Goal: Communication & Community: Answer question/provide support

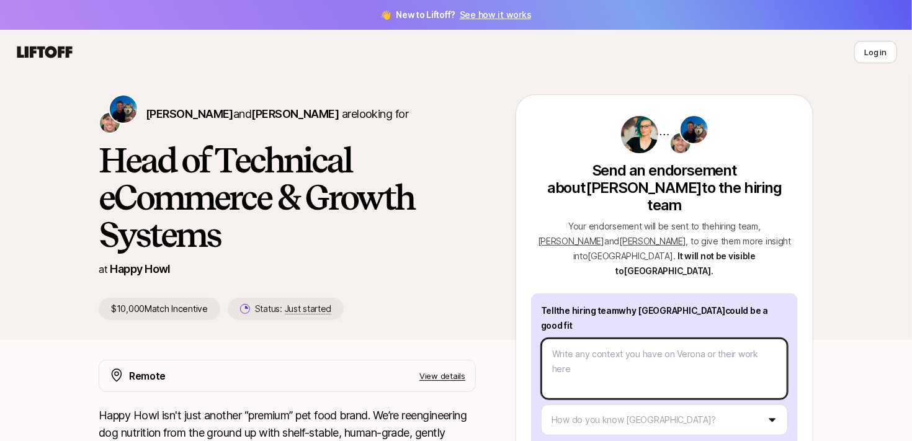
click at [613, 338] on textarea at bounding box center [664, 368] width 247 height 61
paste textarea "Verona is quite simply one of the best people under whom I have worked. She's d…"
type textarea "x"
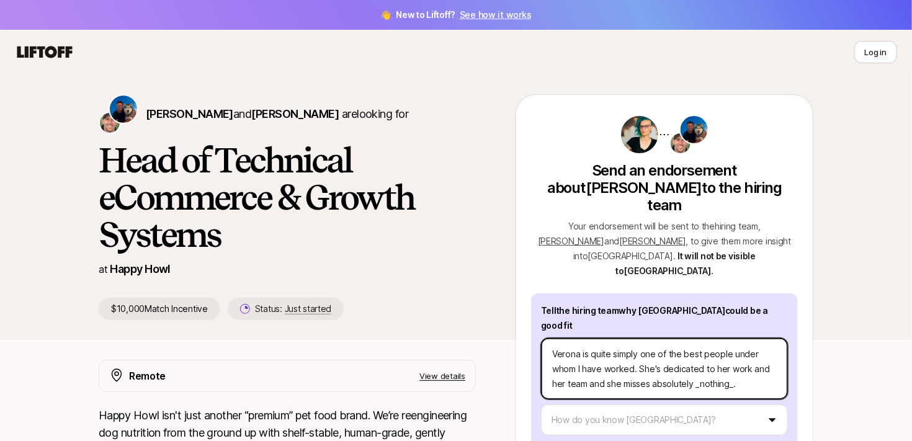
click at [734, 338] on textarea "Verona is quite simply one of the best people under whom I have worked. She's d…" at bounding box center [664, 368] width 247 height 61
type textarea "Verona is quite simply one of the best people under whom I have worked. She's d…"
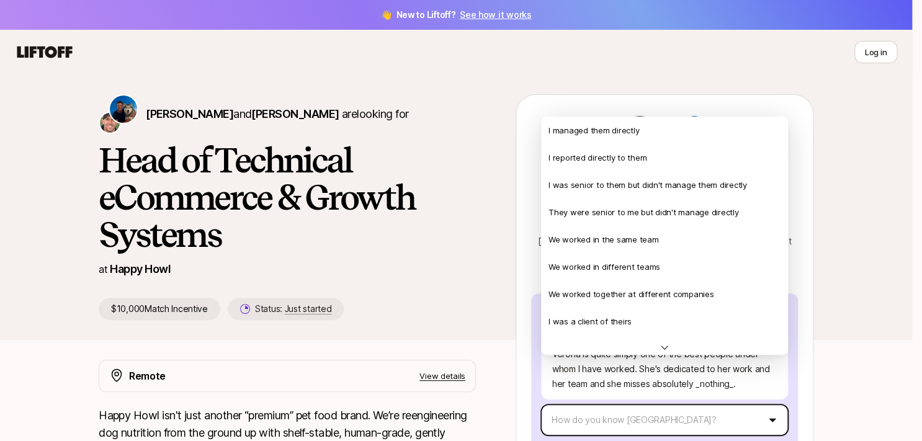
click at [737, 377] on html "👋 New to Liftoff? See how it works Log in Log in [PERSON_NAME] and [PERSON_NAME…" at bounding box center [461, 220] width 922 height 441
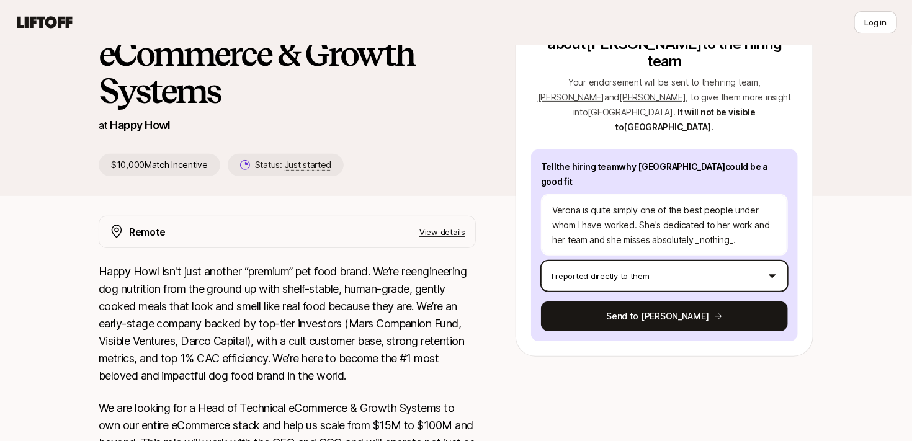
scroll to position [149, 0]
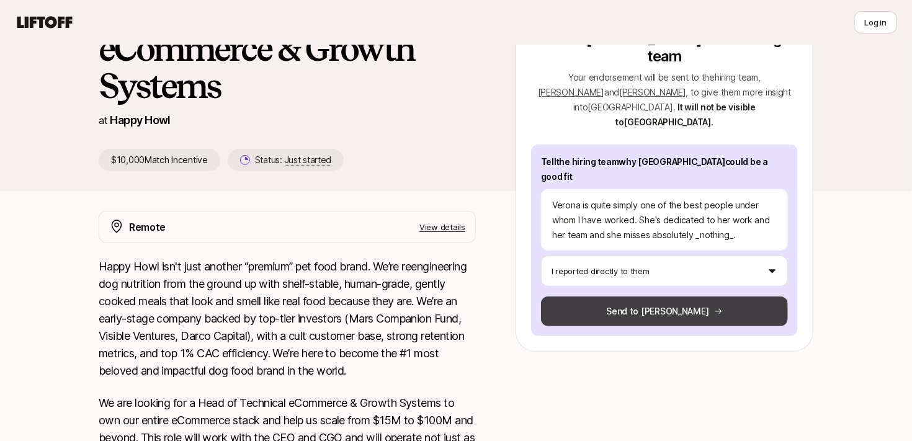
click at [669, 297] on button "Send to [PERSON_NAME]" at bounding box center [664, 312] width 247 height 30
type textarea "x"
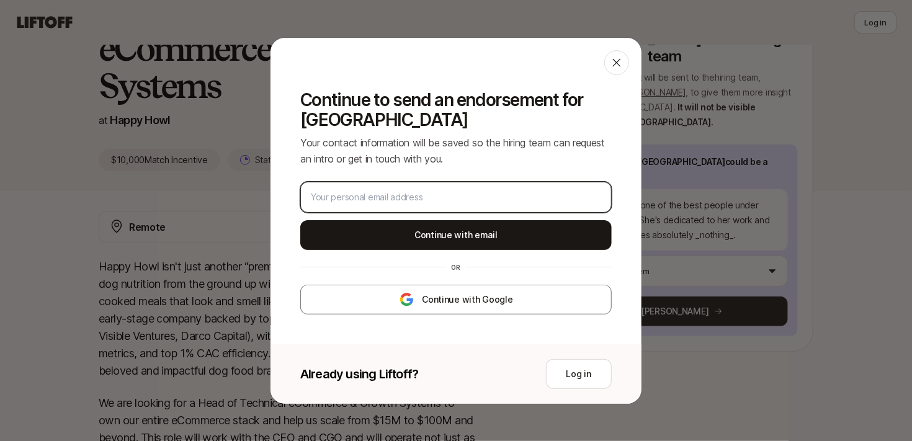
click at [458, 203] on input "email" at bounding box center [456, 197] width 290 height 15
type input "[EMAIL_ADDRESS][DOMAIN_NAME]"
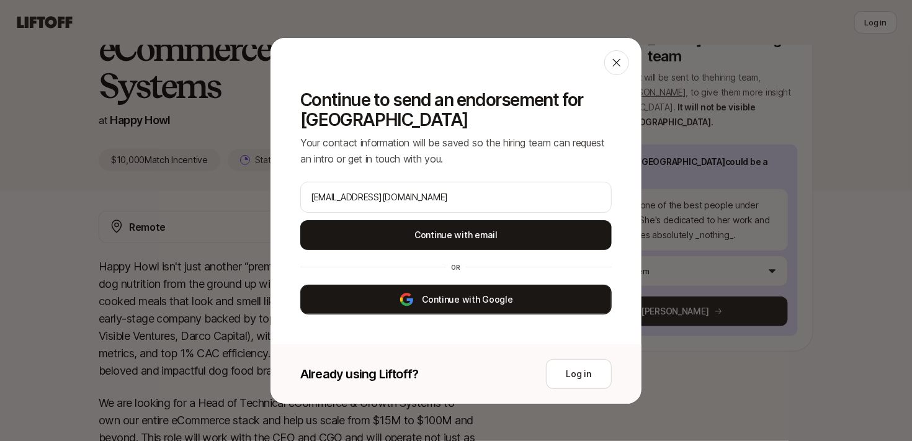
click at [460, 297] on button "Continue with Google" at bounding box center [455, 300] width 311 height 30
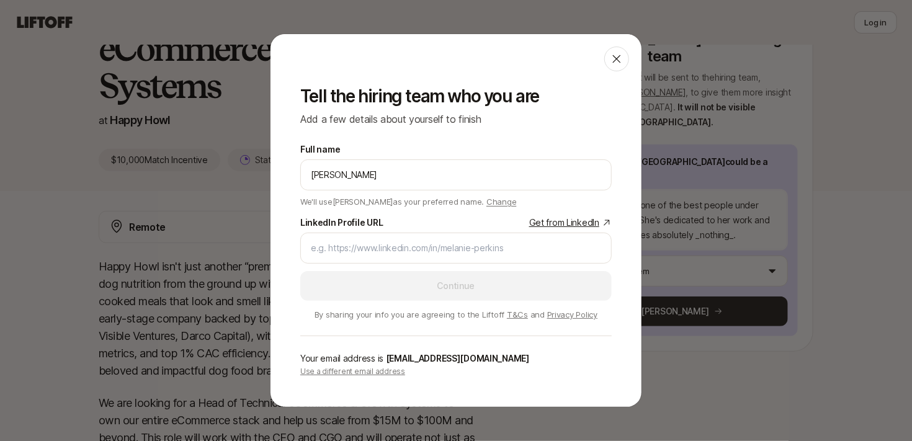
click at [577, 218] on link "Get from LinkedIn" at bounding box center [570, 222] width 83 height 15
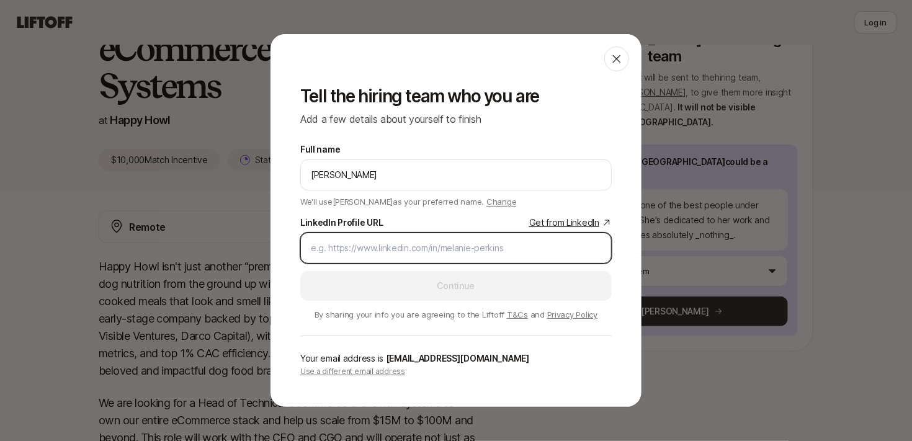
click at [359, 250] on input "LinkedIn Profile URL Get from LinkedIn" at bounding box center [456, 248] width 290 height 15
paste input "[URL][DOMAIN_NAME][PERSON_NAME]"
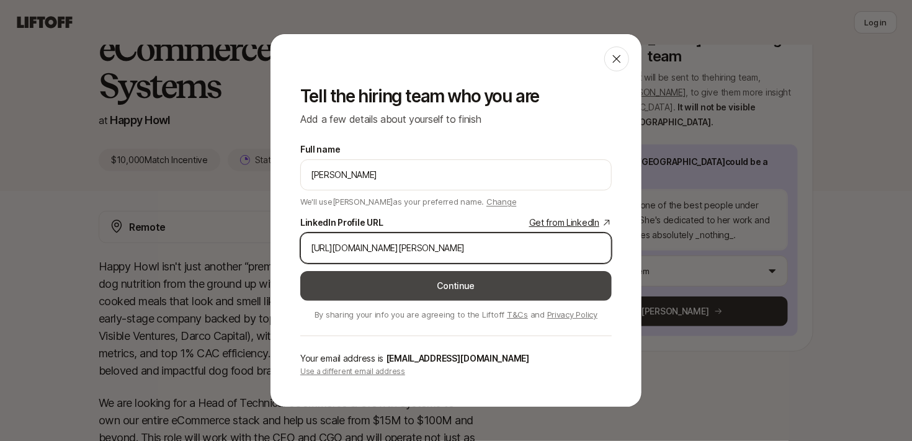
type input "[URL][DOMAIN_NAME][PERSON_NAME]"
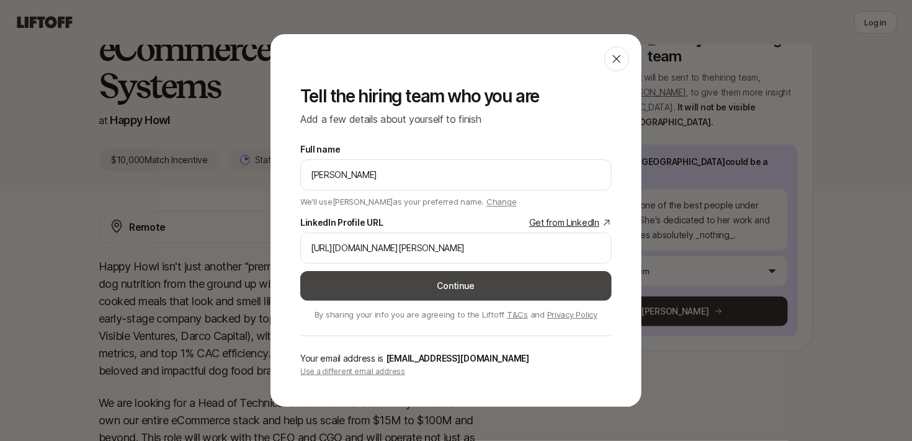
click at [419, 286] on button "Continue" at bounding box center [455, 286] width 311 height 30
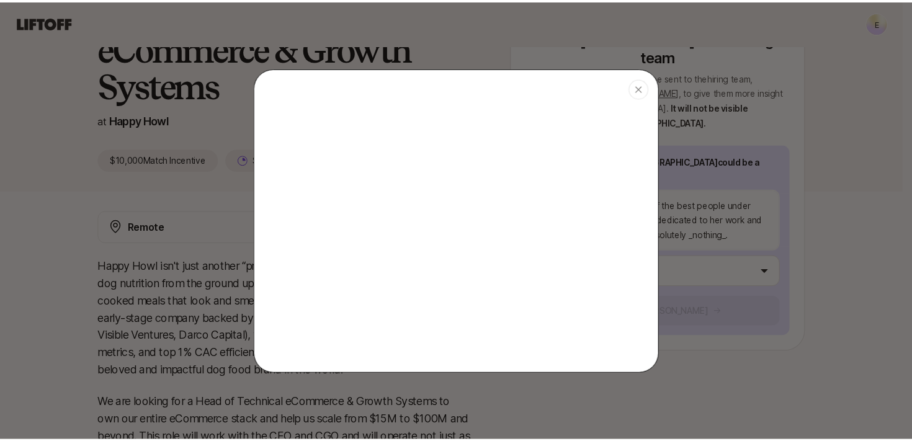
scroll to position [149, 0]
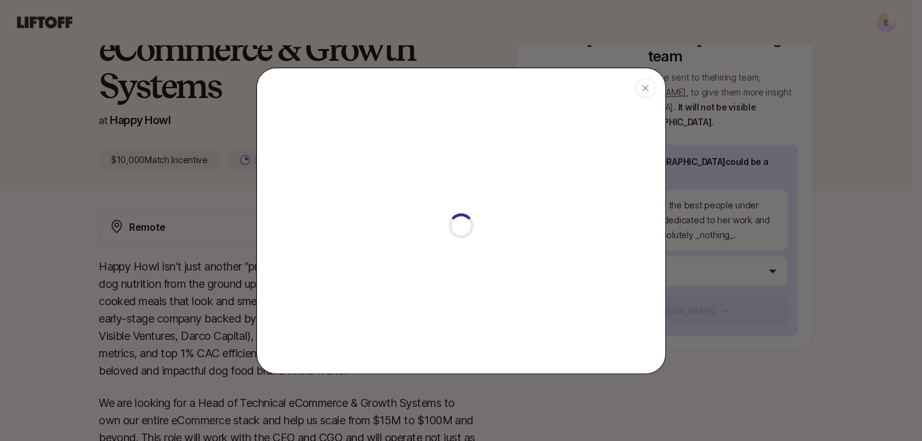
type textarea "x"
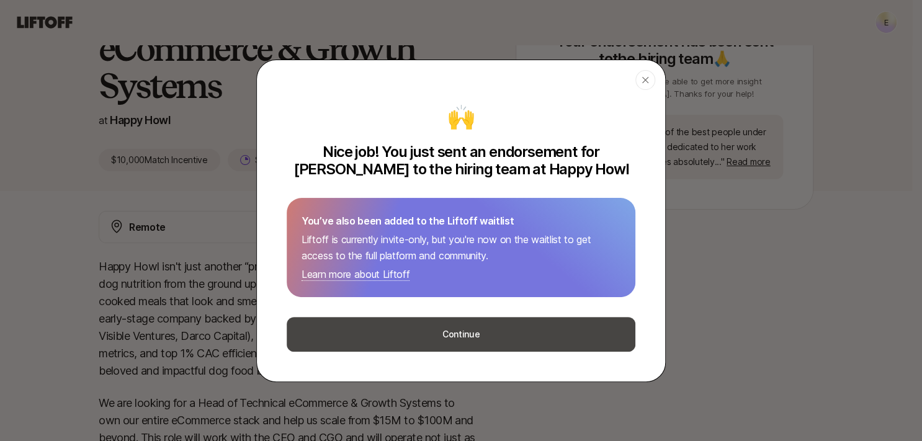
click at [385, 342] on button "Continue" at bounding box center [461, 334] width 349 height 35
